Goal: Task Accomplishment & Management: Manage account settings

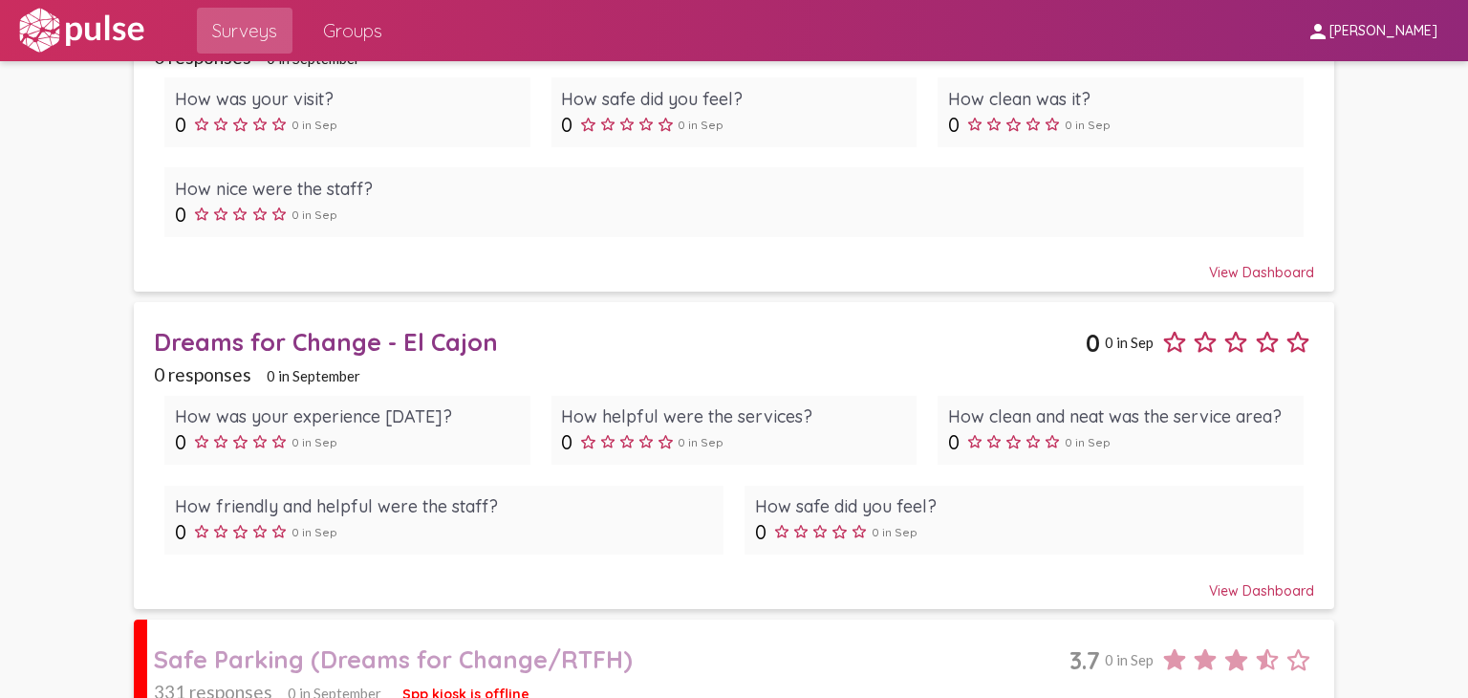
scroll to position [1082, 0]
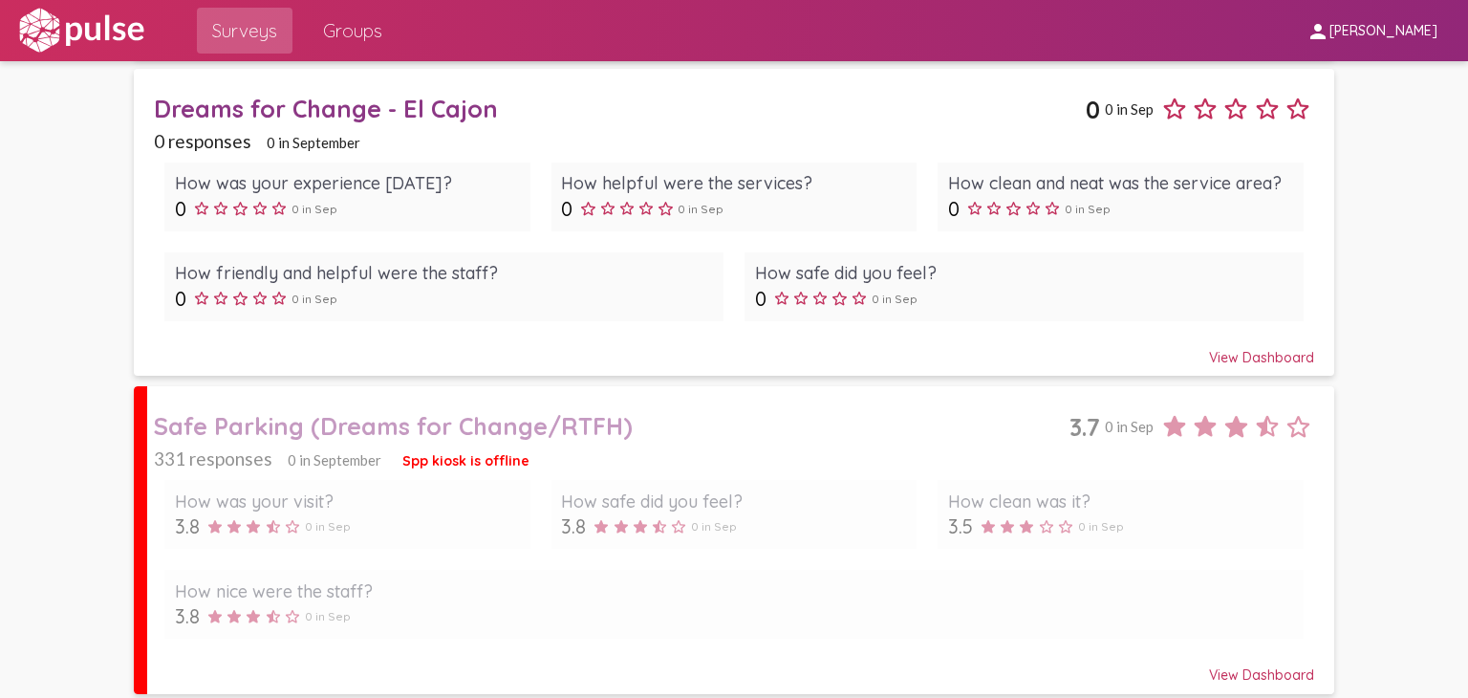
click at [1273, 670] on div "View Dashboard" at bounding box center [734, 666] width 1160 height 34
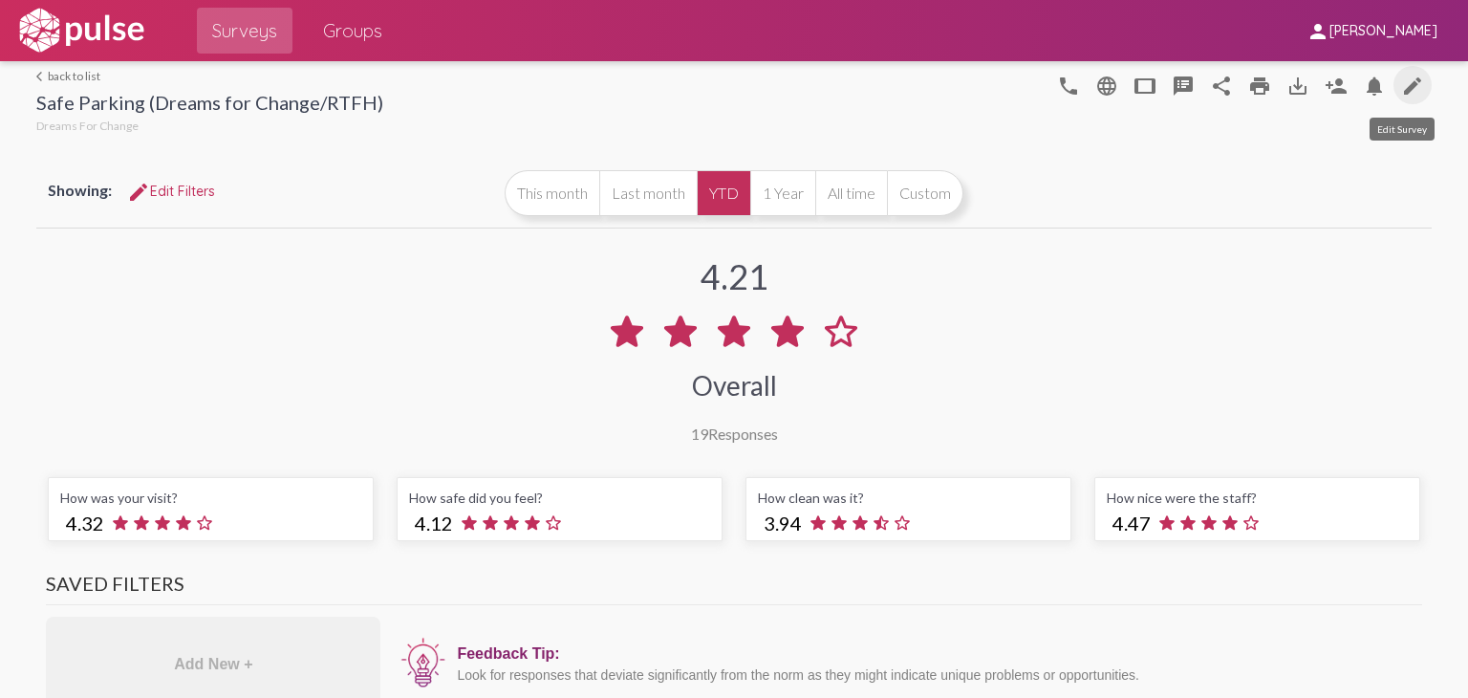
click at [1401, 90] on mat-icon "edit" at bounding box center [1412, 86] width 23 height 23
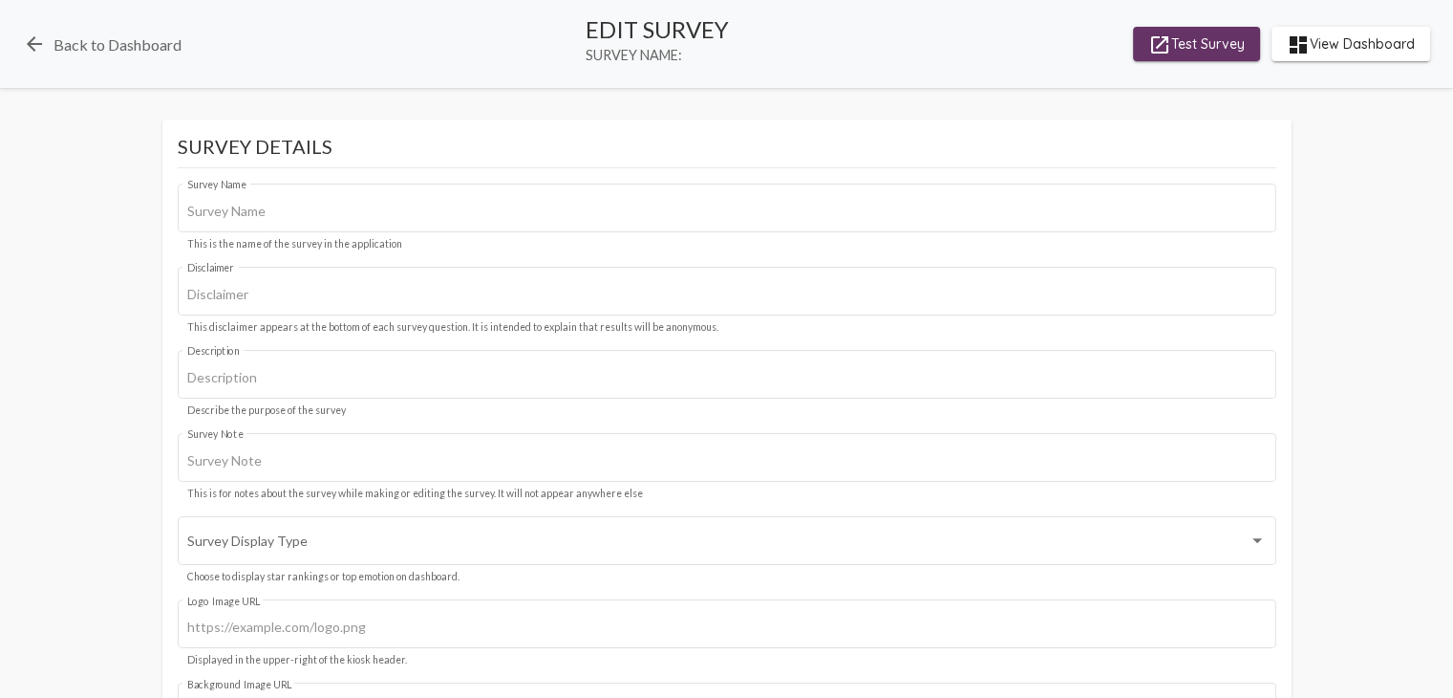
type input "Safe Parking (Dreams for Change/RTFH)"
type input "This survey is for Dreams For Change, we value your privacy, your identity will…"
type input "#c12f5c"
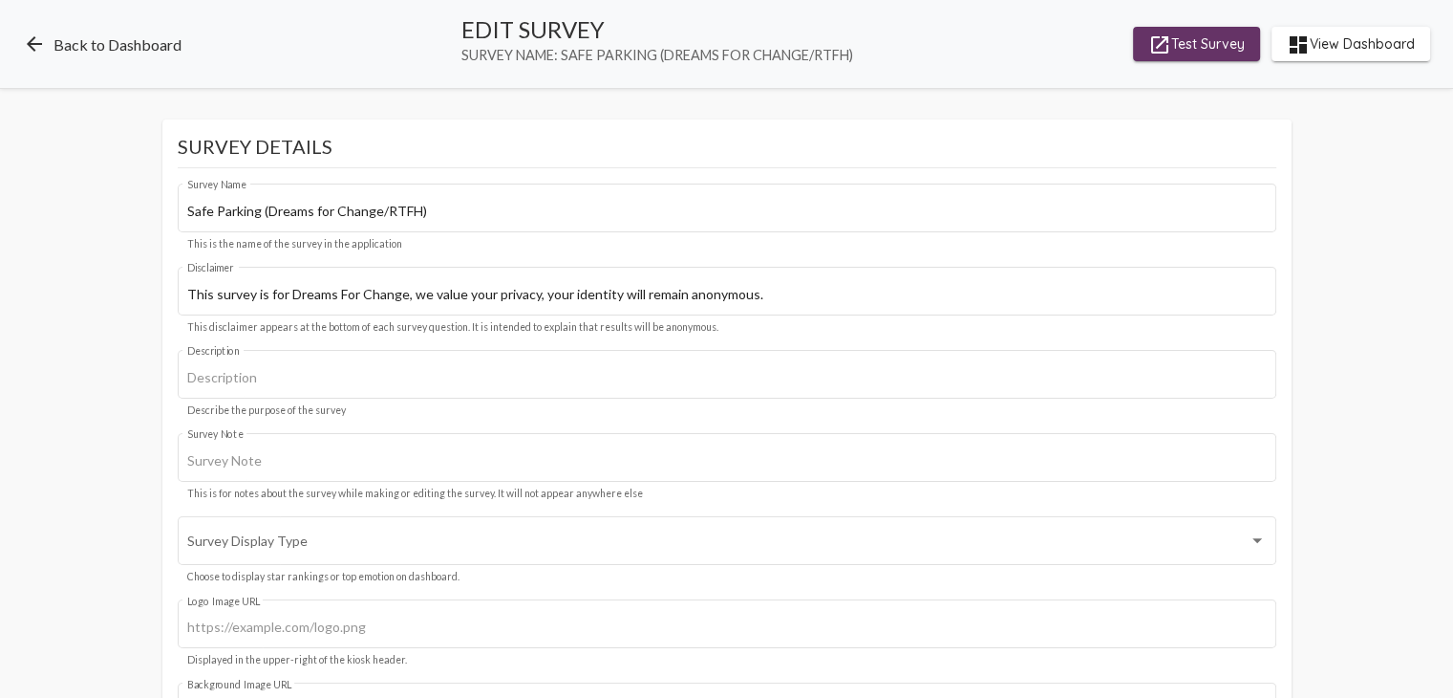
click at [32, 36] on mat-icon "arrow_back" at bounding box center [34, 43] width 23 height 23
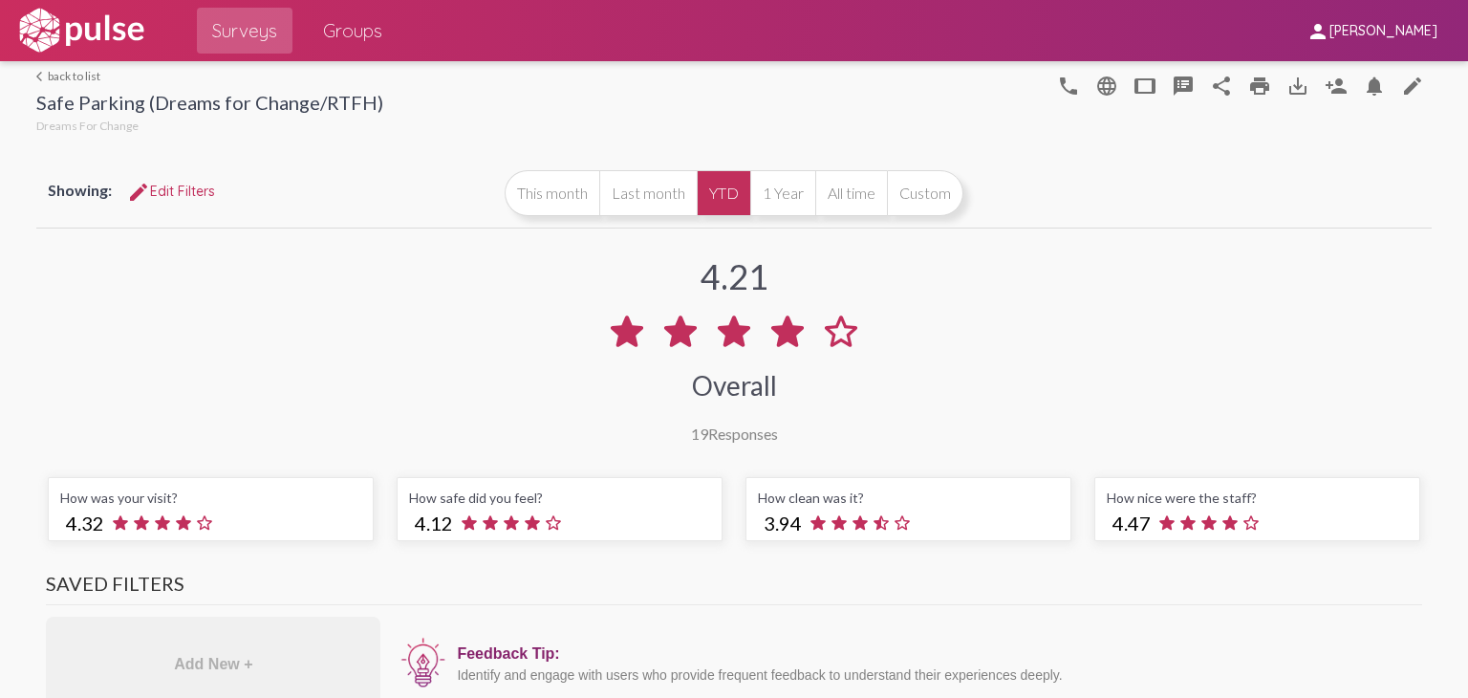
click at [268, 31] on span "Surveys" at bounding box center [244, 30] width 65 height 34
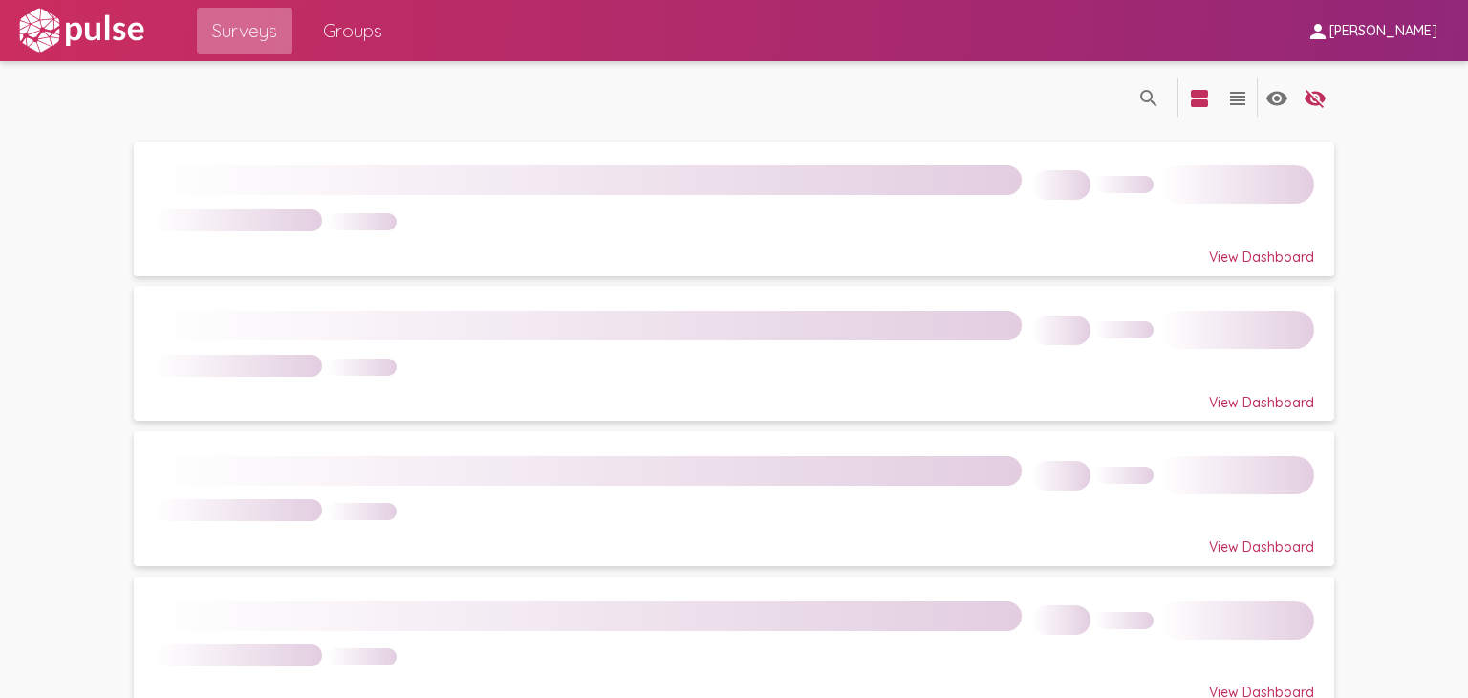
click at [386, 28] on link "Groups" at bounding box center [353, 31] width 90 height 46
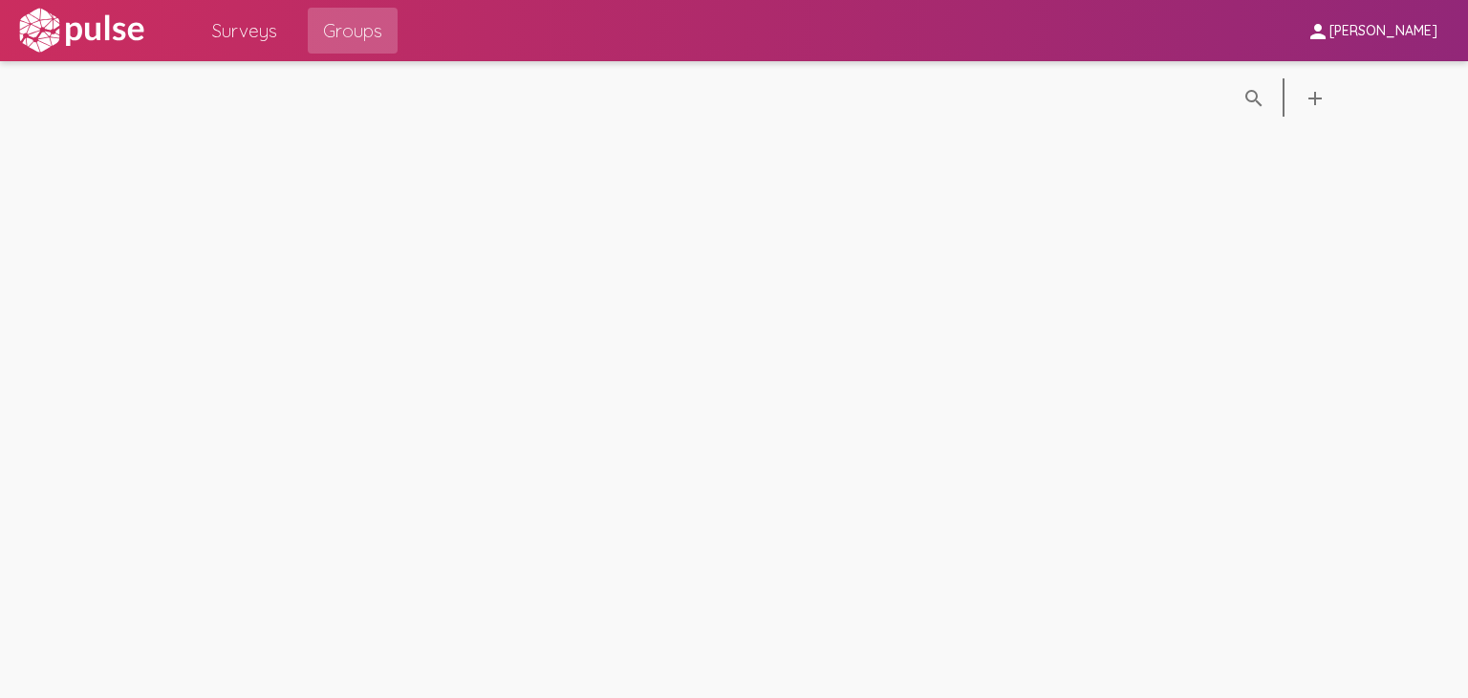
click at [271, 32] on span "Surveys" at bounding box center [244, 30] width 65 height 34
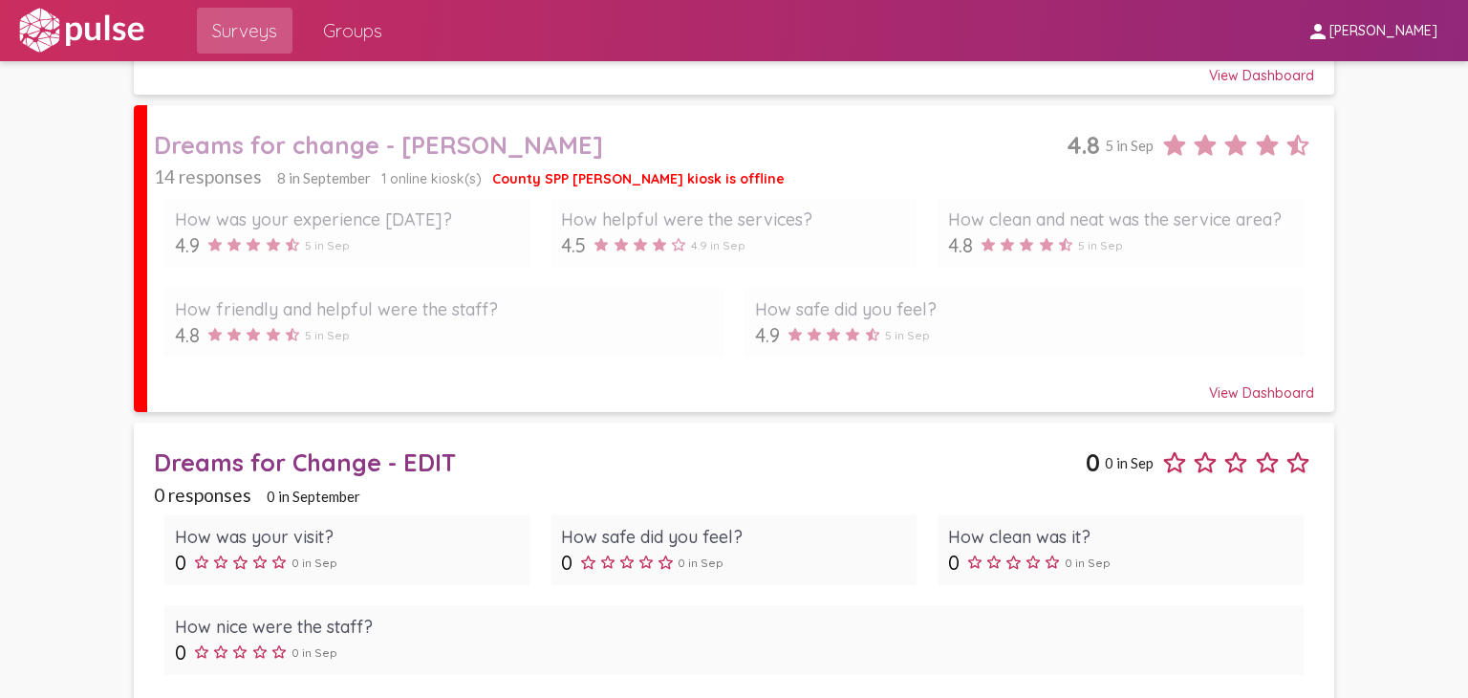
scroll to position [814, 0]
